Goal: Task Accomplishment & Management: Manage account settings

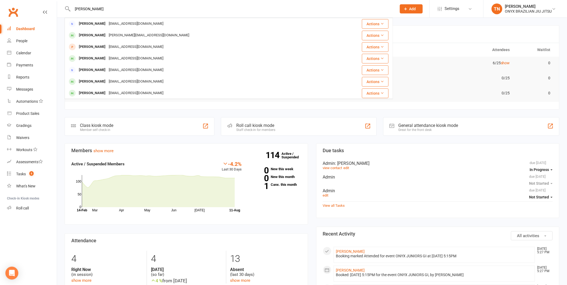
type input "[PERSON_NAME]"
click at [36, 26] on link "Dashboard" at bounding box center [32, 29] width 50 height 12
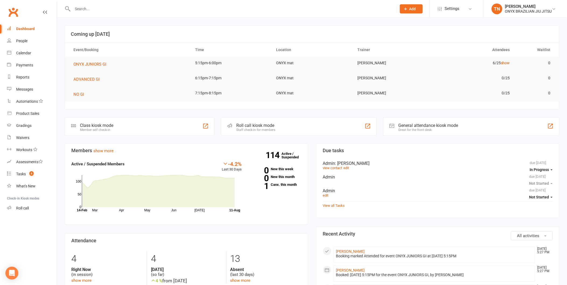
click at [110, 4] on div at bounding box center [229, 9] width 329 height 18
click at [181, 3] on div at bounding box center [229, 9] width 329 height 18
click at [181, 4] on div at bounding box center [229, 9] width 329 height 18
click at [181, 7] on input "text" at bounding box center [232, 9] width 322 height 8
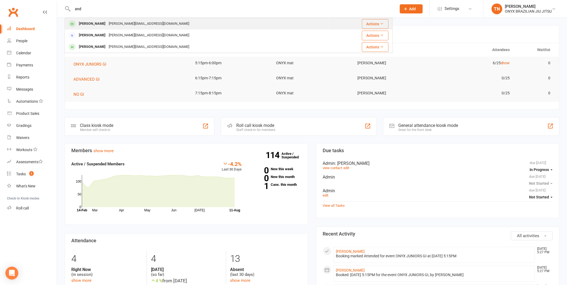
type input "and"
click at [168, 22] on div "Andrew James andrew.james0071@gmail.com" at bounding box center [197, 23] width 264 height 11
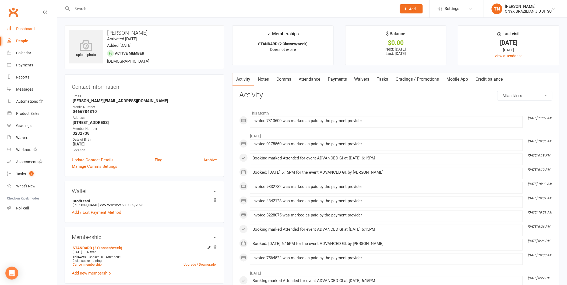
click at [25, 26] on link "Dashboard" at bounding box center [32, 29] width 50 height 12
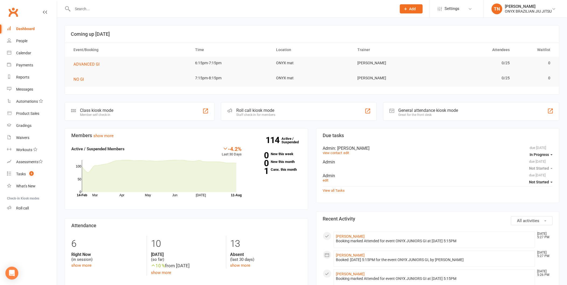
click at [256, 115] on div "Staff check-in for members" at bounding box center [255, 115] width 39 height 4
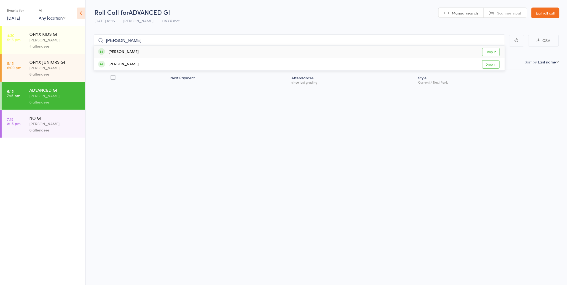
type input "andrew"
click at [488, 50] on link "Drop in" at bounding box center [492, 52] width 18 height 8
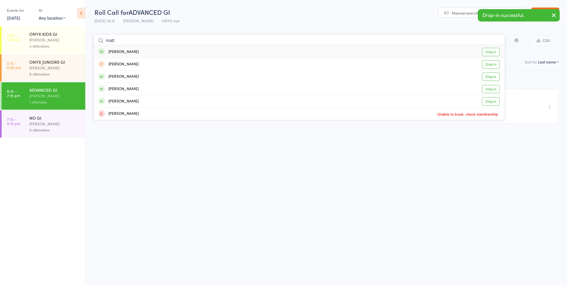
type input "matt"
click at [488, 50] on link "Drop in" at bounding box center [492, 52] width 18 height 8
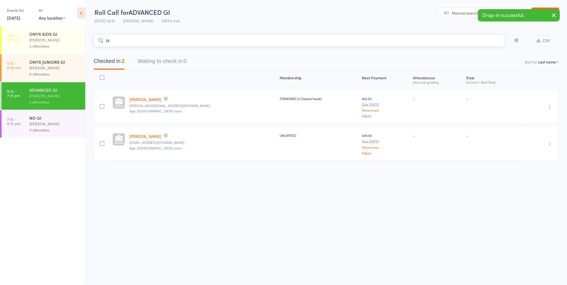
type input "j"
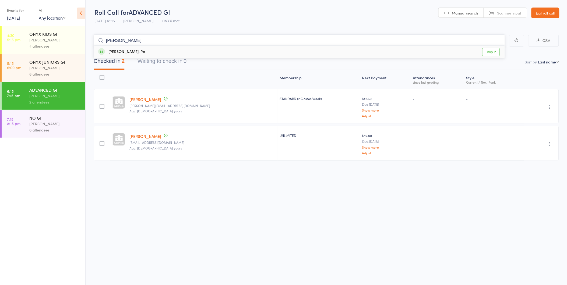
type input "peter"
click at [488, 50] on link "Drop in" at bounding box center [492, 52] width 18 height 8
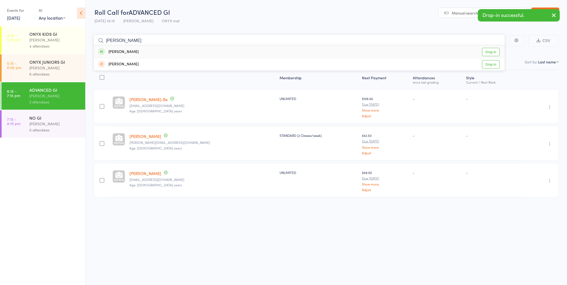
type input "mark b"
click at [488, 50] on link "Drop in" at bounding box center [492, 52] width 18 height 8
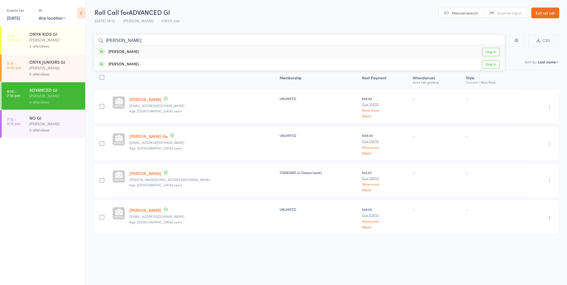
type input "steve"
click at [492, 53] on link "Drop in" at bounding box center [492, 52] width 18 height 8
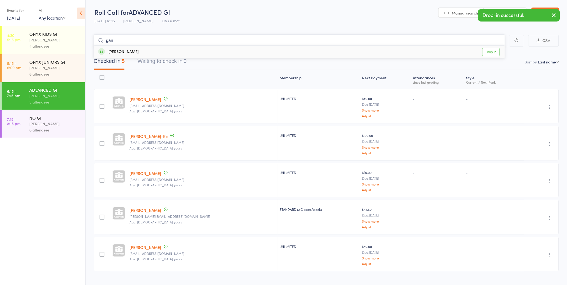
type input "gari"
click at [492, 53] on link "Drop in" at bounding box center [492, 52] width 18 height 8
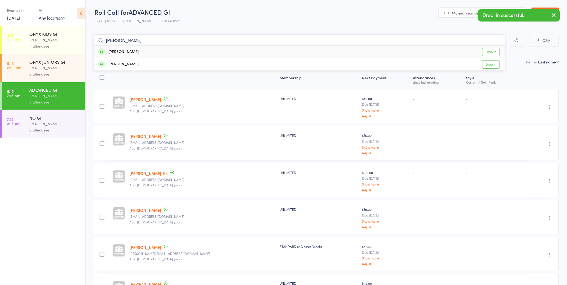
type input "abdul"
click at [492, 53] on link "Drop in" at bounding box center [492, 52] width 18 height 8
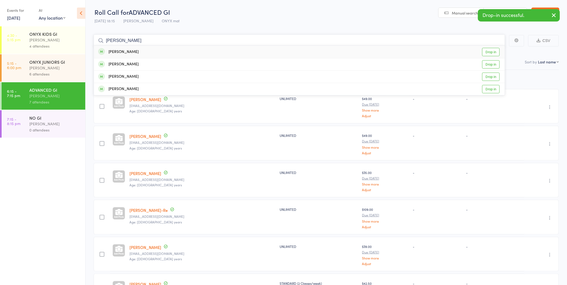
type input "josh"
click at [492, 53] on link "Drop in" at bounding box center [492, 52] width 18 height 8
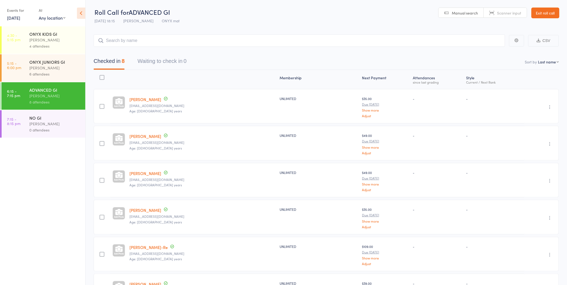
click at [546, 13] on link "Exit roll call" at bounding box center [546, 13] width 28 height 11
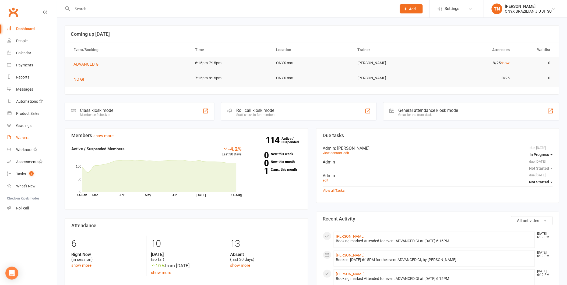
click at [27, 140] on link "Waivers" at bounding box center [32, 138] width 50 height 12
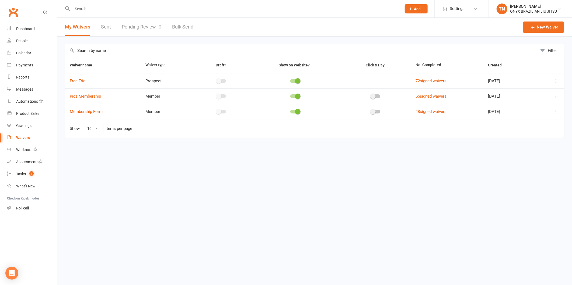
click at [138, 30] on link "Pending Review 0" at bounding box center [142, 27] width 40 height 19
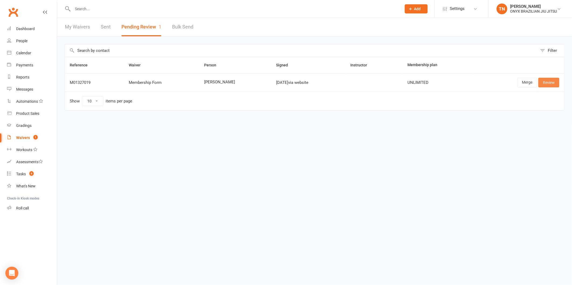
click at [555, 80] on link "Review" at bounding box center [548, 83] width 21 height 10
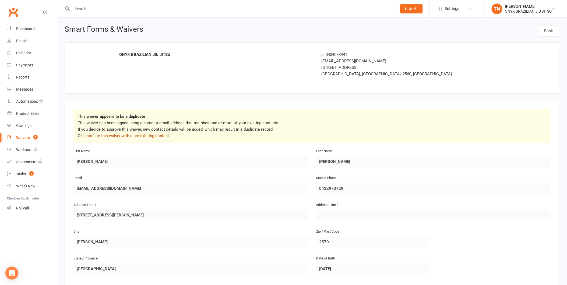
click at [131, 138] on link "associate this waiver with a pre-existing contact" at bounding box center [125, 136] width 87 height 5
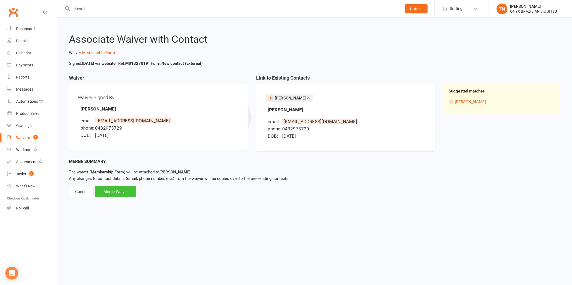
click at [107, 192] on div "Merge Waiver" at bounding box center [115, 191] width 41 height 11
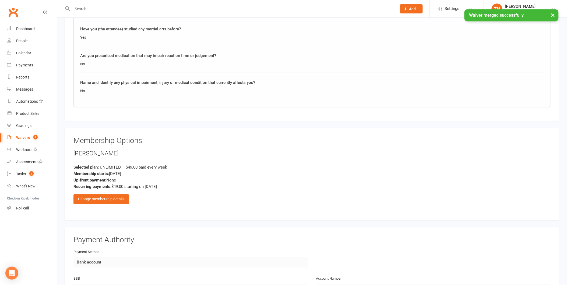
scroll to position [419, 0]
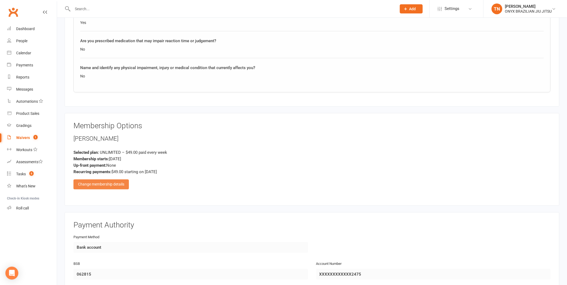
click at [113, 180] on div "Change membership details" at bounding box center [101, 185] width 55 height 10
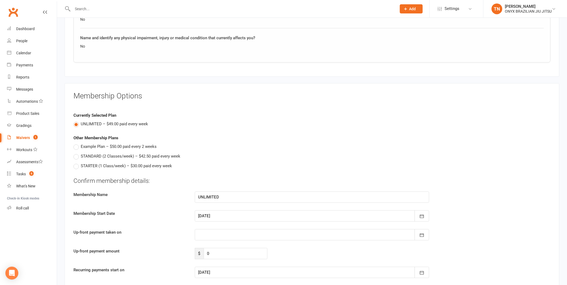
scroll to position [479, 0]
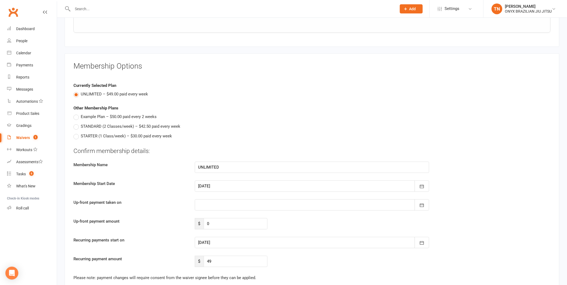
click at [213, 181] on div at bounding box center [312, 186] width 235 height 11
click at [226, 239] on span "11" at bounding box center [228, 241] width 4 height 4
click at [224, 242] on div at bounding box center [312, 242] width 235 height 11
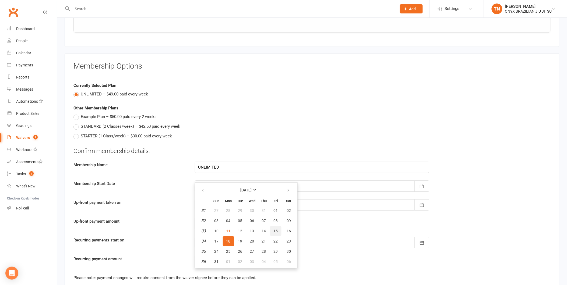
click at [274, 229] on span "15" at bounding box center [276, 231] width 4 height 4
type input "15 Aug 2025"
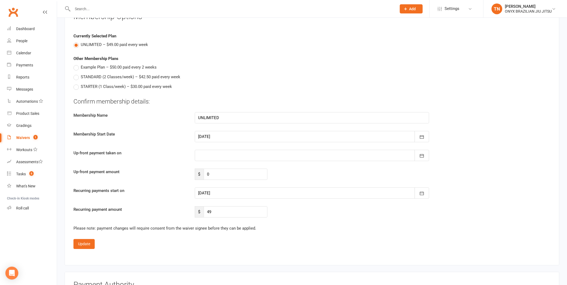
scroll to position [539, 0]
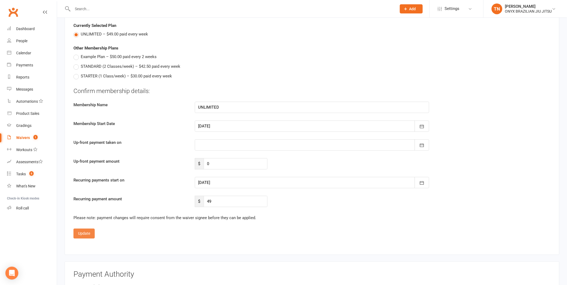
click at [82, 229] on button "Update" at bounding box center [84, 234] width 21 height 10
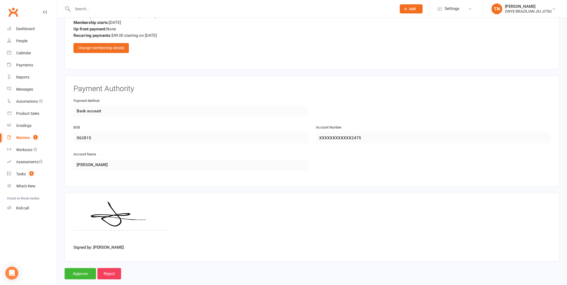
scroll to position [563, 0]
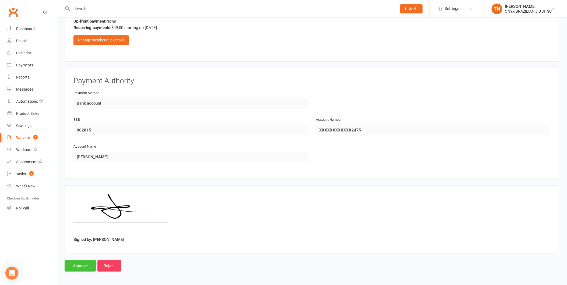
click at [86, 265] on input "Approve" at bounding box center [81, 266] width 32 height 11
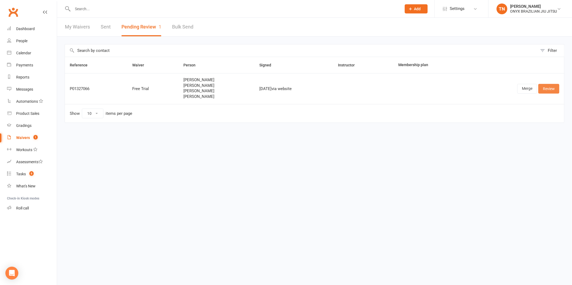
click at [555, 90] on link "Review" at bounding box center [548, 89] width 21 height 10
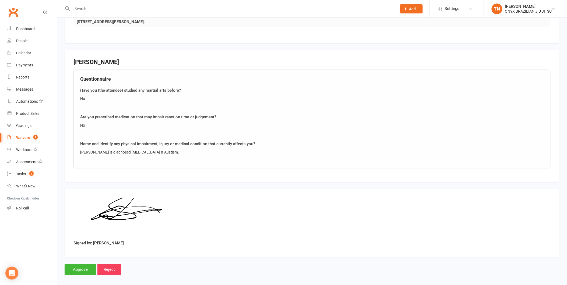
scroll to position [885, 0]
click at [81, 267] on input "Approve" at bounding box center [81, 269] width 32 height 11
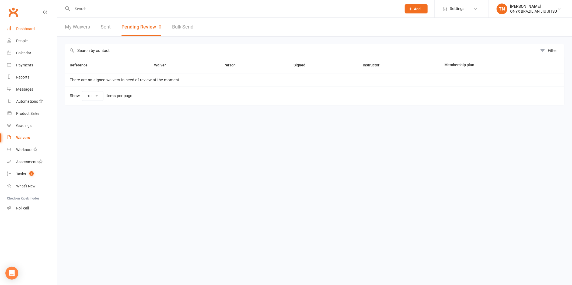
click at [41, 32] on link "Dashboard" at bounding box center [32, 29] width 50 height 12
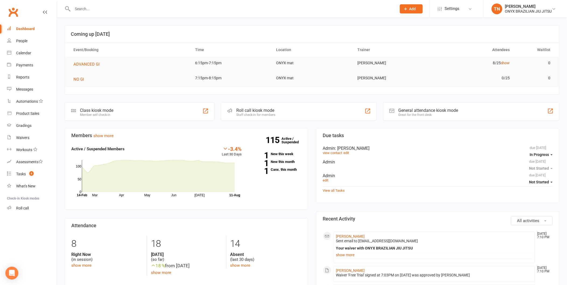
click at [117, 10] on input "text" at bounding box center [232, 9] width 322 height 8
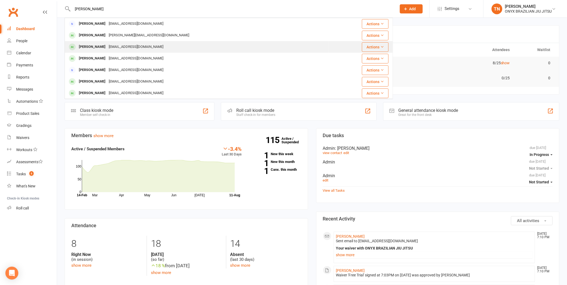
type input "james"
click at [107, 46] on div "[PERSON_NAME]" at bounding box center [92, 47] width 30 height 8
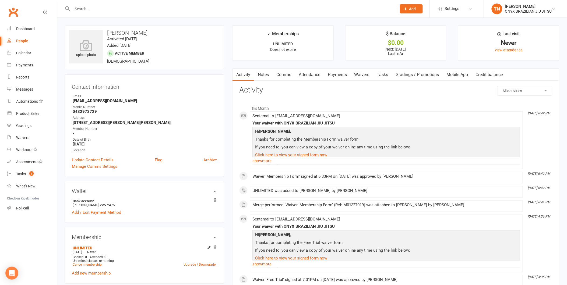
click at [355, 74] on link "Waivers" at bounding box center [362, 75] width 23 height 12
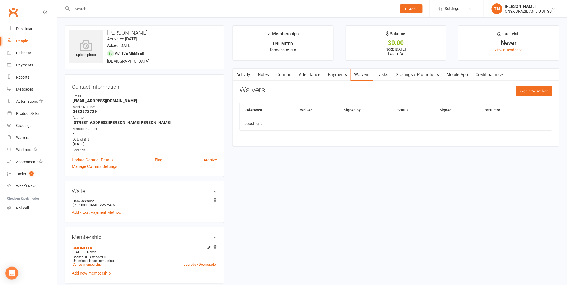
click at [338, 74] on link "Payments" at bounding box center [337, 75] width 27 height 12
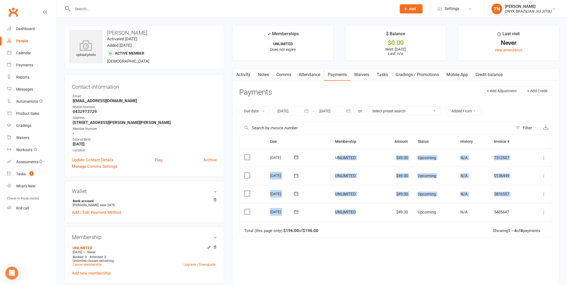
drag, startPoint x: 364, startPoint y: 215, endPoint x: 337, endPoint y: 161, distance: 60.1
click at [337, 161] on table "Due Contact Membership Amount Status History Invoice # Select this 05 Sep 2025 …" at bounding box center [395, 186] width 313 height 103
drag, startPoint x: 337, startPoint y: 161, endPoint x: 379, endPoint y: 201, distance: 57.7
click at [379, 201] on td "$49.00" at bounding box center [395, 194] width 35 height 18
drag, startPoint x: 366, startPoint y: 216, endPoint x: 337, endPoint y: 163, distance: 59.7
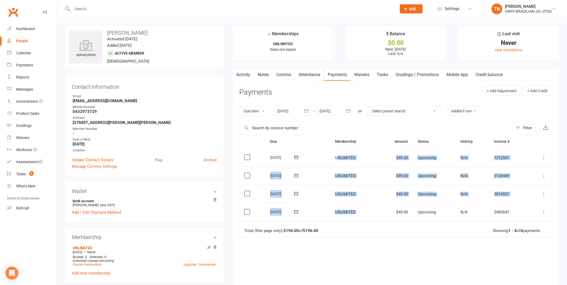
click at [337, 163] on table "Due Contact Membership Amount Status History Invoice # Select this 05 Sep 2025 …" at bounding box center [395, 186] width 313 height 103
drag, startPoint x: 337, startPoint y: 163, endPoint x: 367, endPoint y: 216, distance: 59.9
click at [374, 219] on td "UNLIMITED" at bounding box center [354, 212] width 48 height 18
drag, startPoint x: 362, startPoint y: 214, endPoint x: 344, endPoint y: 202, distance: 21.1
click at [344, 202] on table "Due Contact Membership Amount Status History Invoice # Select this 05 Sep 2025 …" at bounding box center [395, 186] width 313 height 103
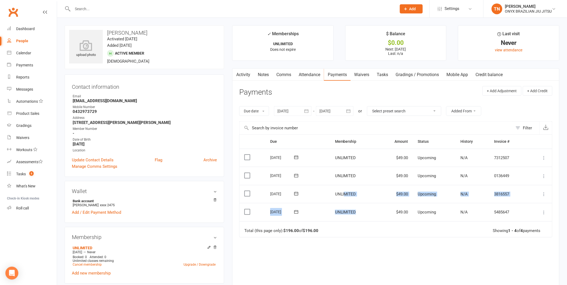
drag, startPoint x: 344, startPoint y: 202, endPoint x: 364, endPoint y: 203, distance: 20.5
click at [364, 203] on td "UNLIMITED" at bounding box center [354, 212] width 48 height 18
click at [273, 73] on link "Notes" at bounding box center [263, 75] width 19 height 12
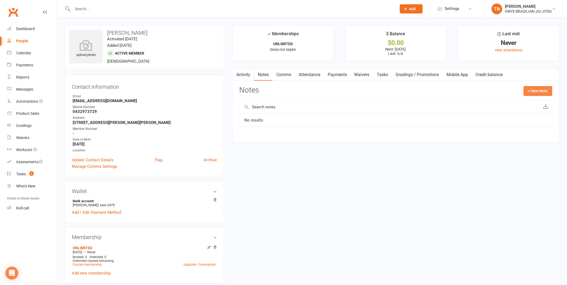
click at [543, 92] on button "+ New Note" at bounding box center [538, 91] width 29 height 10
click at [288, 152] on textarea at bounding box center [395, 144] width 313 height 18
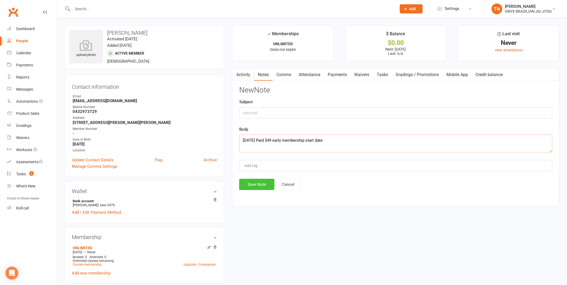
type textarea "[DATE] Paid $49 early membership start date"
click at [263, 189] on button "Save Note" at bounding box center [256, 184] width 35 height 11
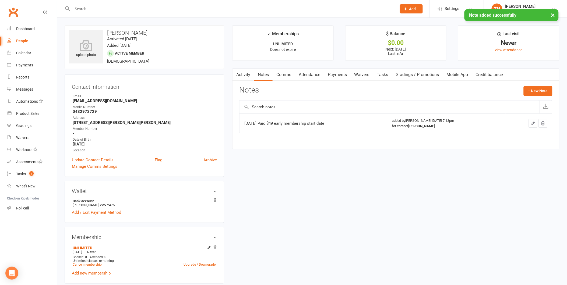
click at [342, 74] on link "Payments" at bounding box center [337, 75] width 27 height 12
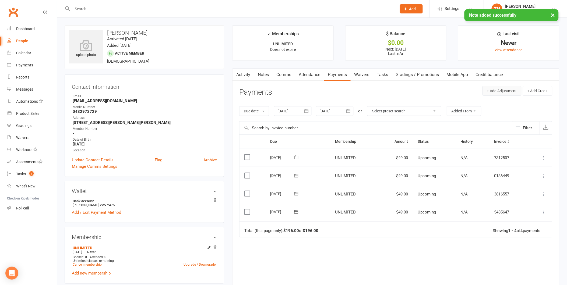
click at [505, 90] on button "+ Add Adjustment" at bounding box center [502, 91] width 39 height 10
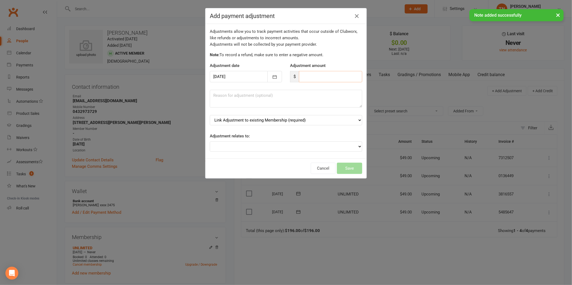
click at [305, 76] on input "number" at bounding box center [330, 76] width 63 height 11
type input "49"
click at [240, 99] on textarea at bounding box center [286, 99] width 152 height 18
type textarea "started membership early"
drag, startPoint x: 249, startPoint y: 117, endPoint x: 249, endPoint y: 122, distance: 5.1
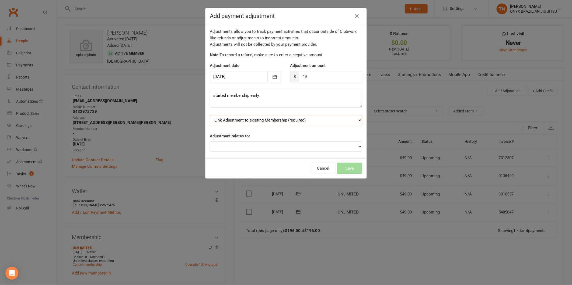
click at [249, 117] on select "Link Adjustment to existing Membership (required) UNLIMITED (starts: Aug 11, 20…" at bounding box center [286, 120] width 152 height 10
select select "0"
click at [210, 115] on select "Link Adjustment to existing Membership (required) UNLIMITED (starts: Aug 11, 20…" at bounding box center [286, 120] width 152 height 10
click at [264, 147] on select "Adjustment for an Autopayment Cash adjustment POS Sale adjustment Other adjustm…" at bounding box center [286, 147] width 152 height 10
click at [210, 142] on select "Adjustment for an Autopayment Cash adjustment POS Sale adjustment Other adjustm…" at bounding box center [286, 147] width 152 height 10
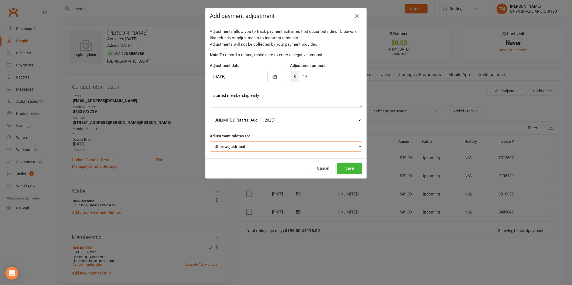
click at [318, 144] on select "Adjustment for an Autopayment Cash adjustment POS Sale adjustment Other adjustm…" at bounding box center [286, 147] width 152 height 10
select select "1"
click at [210, 142] on select "Adjustment for an Autopayment Cash adjustment POS Sale adjustment Other adjustm…" at bounding box center [286, 147] width 152 height 10
click at [344, 168] on button "Save" at bounding box center [349, 168] width 25 height 11
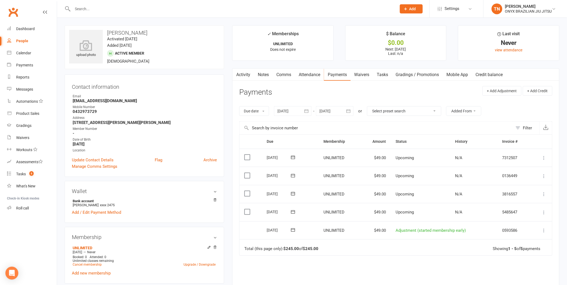
click at [28, 41] on link "People" at bounding box center [32, 41] width 50 height 12
select select "100"
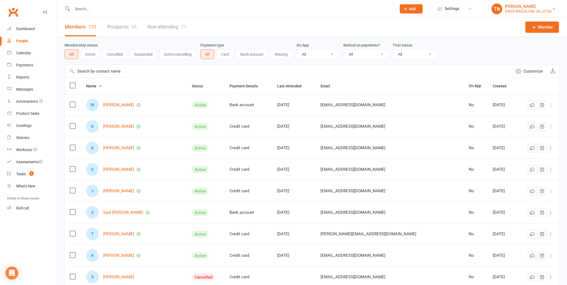
click at [510, 9] on div "ONYX BRAZILIAN JIU JITSU" at bounding box center [528, 11] width 47 height 5
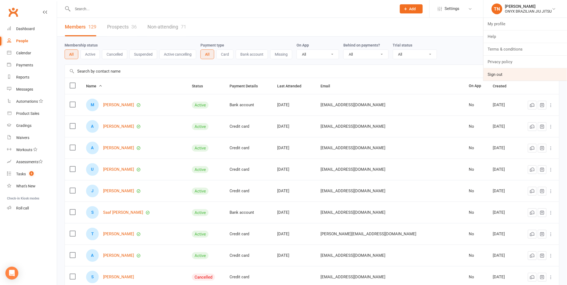
click at [487, 74] on link "Sign out" at bounding box center [525, 74] width 83 height 12
